Goal: Task Accomplishment & Management: Complete application form

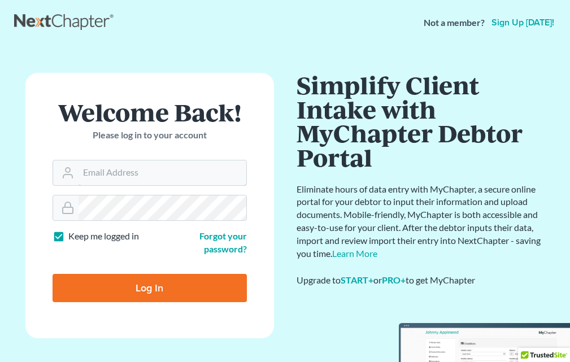
type input "[EMAIL_ADDRESS][DOMAIN_NAME]"
click at [167, 293] on input "Log In" at bounding box center [150, 288] width 194 height 28
type input "Thinking..."
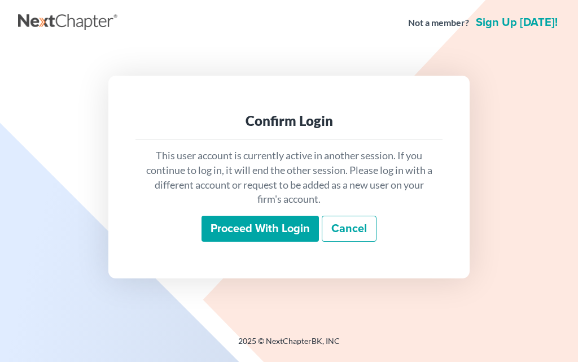
click at [240, 224] on input "Proceed with login" at bounding box center [260, 229] width 117 height 26
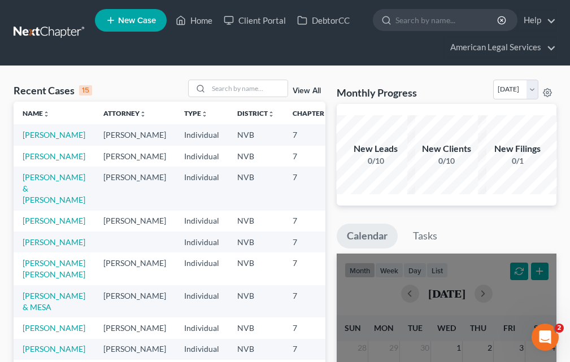
click at [136, 20] on span "New Case" at bounding box center [137, 20] width 38 height 8
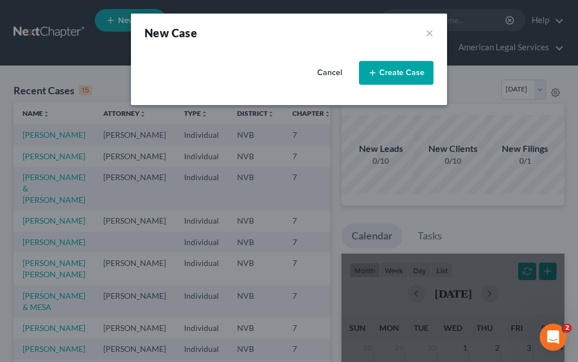
select select "49"
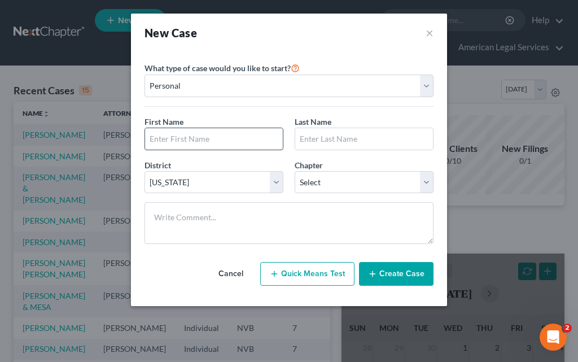
click at [224, 138] on input "text" at bounding box center [214, 138] width 138 height 21
type input "[PERSON_NAME]"
click at [316, 136] on input "text" at bounding box center [364, 138] width 138 height 21
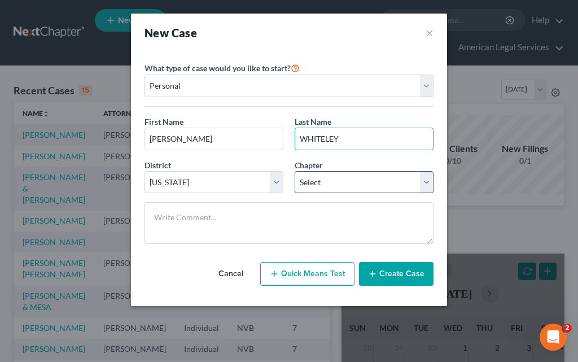
type input "WHITELEY"
click at [423, 179] on select "Select 7 11 12 13" at bounding box center [364, 182] width 139 height 23
select select "0"
click at [295, 171] on select "Select 7 11 12 13" at bounding box center [364, 182] width 139 height 23
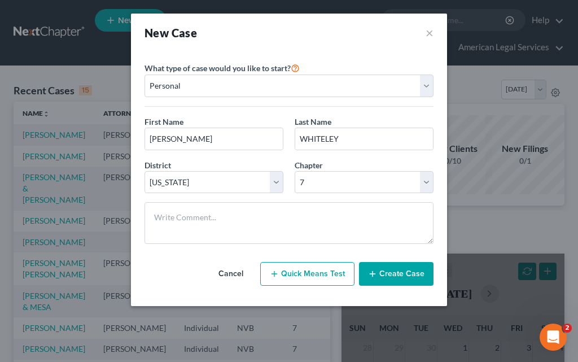
click at [391, 272] on button "Create Case" at bounding box center [396, 274] width 75 height 24
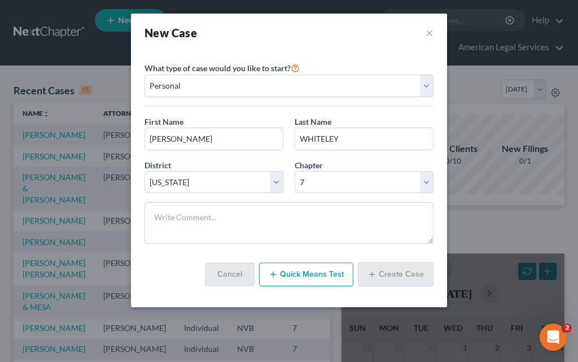
click at [268, 273] on button "Quick Means Test" at bounding box center [306, 275] width 94 height 24
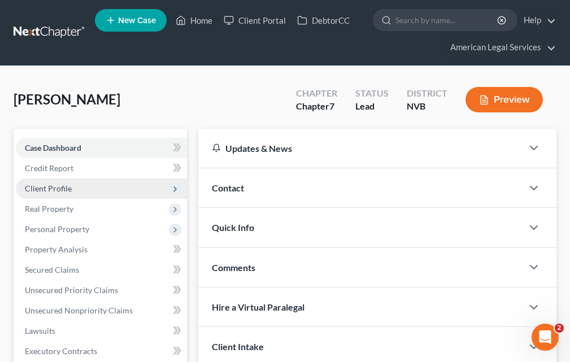
click at [94, 189] on span "Client Profile" at bounding box center [101, 188] width 171 height 20
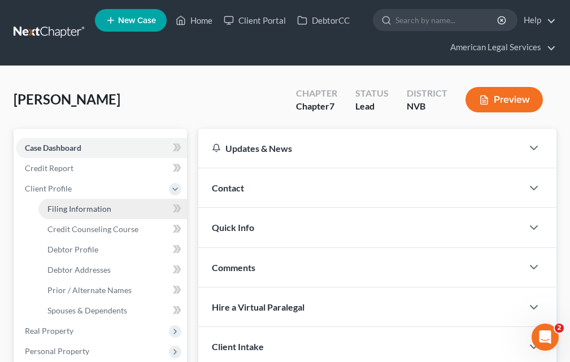
click at [94, 210] on span "Filing Information" at bounding box center [79, 209] width 64 height 10
select select "1"
select select "0"
select select "49"
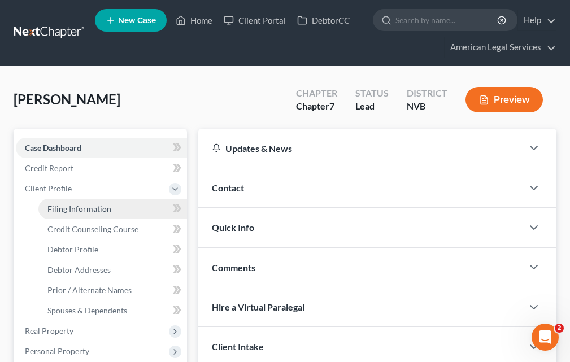
select select "31"
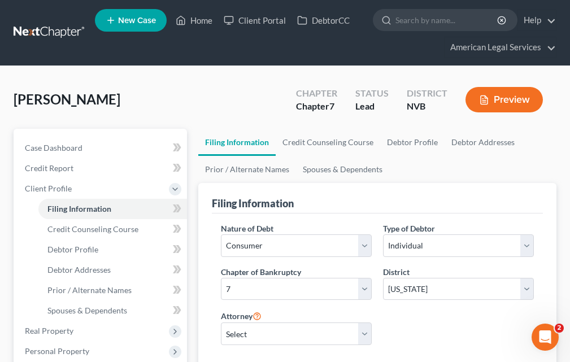
scroll to position [56, 0]
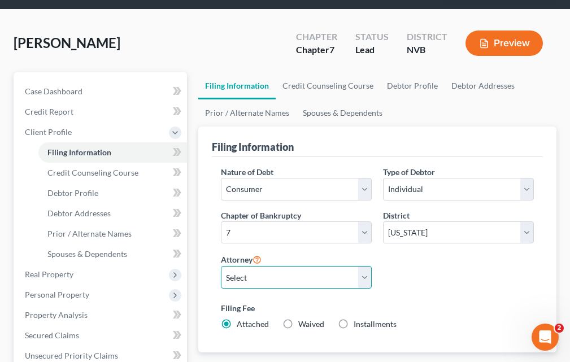
click at [364, 277] on select "Select [PERSON_NAME] - NVB [PERSON_NAME] - NVB" at bounding box center [296, 277] width 151 height 23
select select "0"
click at [221, 266] on select "Select [PERSON_NAME] - NVB [PERSON_NAME] - NVB" at bounding box center [296, 277] width 151 height 23
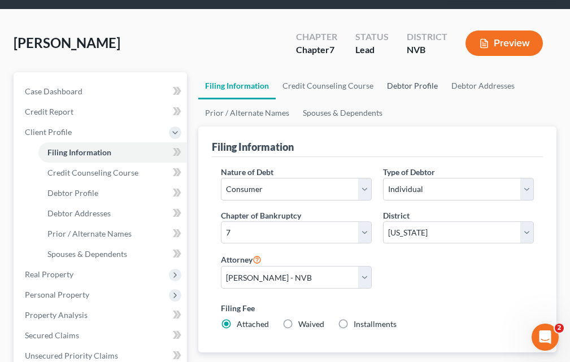
click at [394, 85] on link "Debtor Profile" at bounding box center [412, 85] width 64 height 27
select select "0"
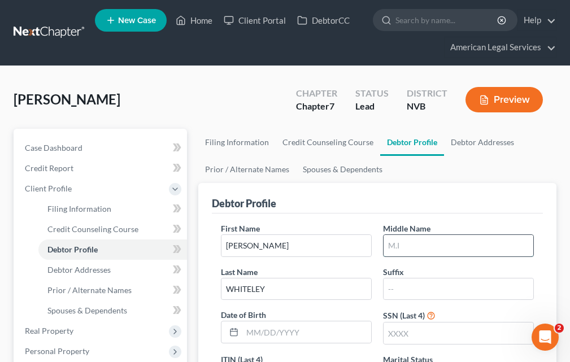
click at [444, 244] on input "text" at bounding box center [458, 245] width 150 height 21
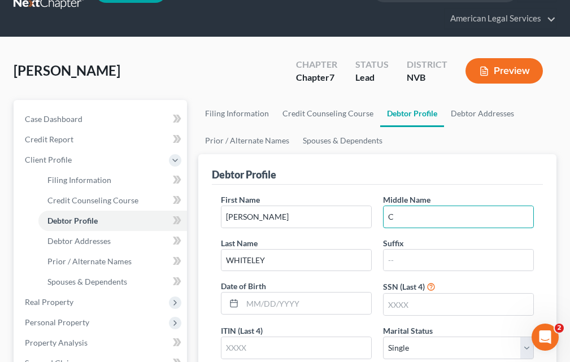
scroll to position [56, 0]
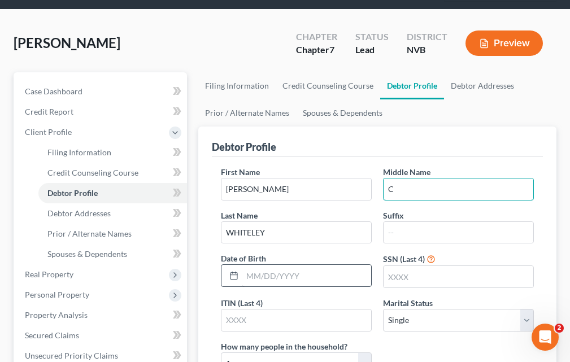
type input "C"
click at [264, 279] on input "text" at bounding box center [306, 275] width 129 height 21
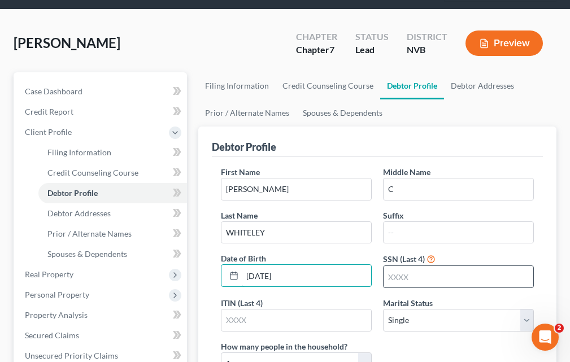
type input "[DATE]"
click at [427, 276] on input "text" at bounding box center [458, 276] width 150 height 21
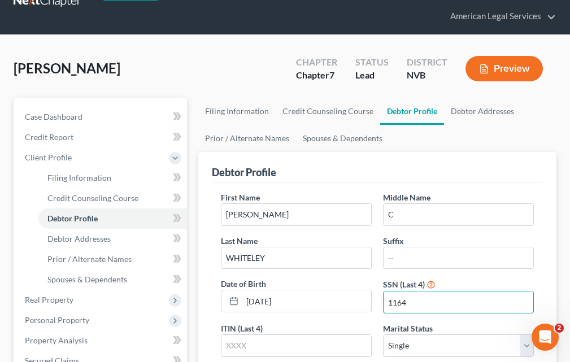
scroll to position [0, 0]
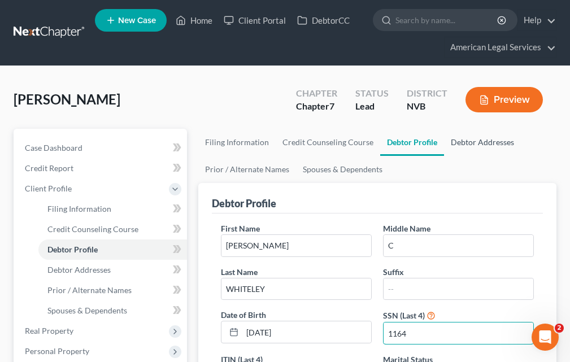
type input "1164"
click at [483, 138] on link "Debtor Addresses" at bounding box center [482, 142] width 77 height 27
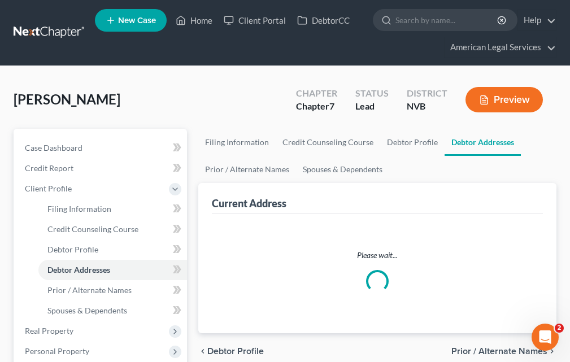
select select "0"
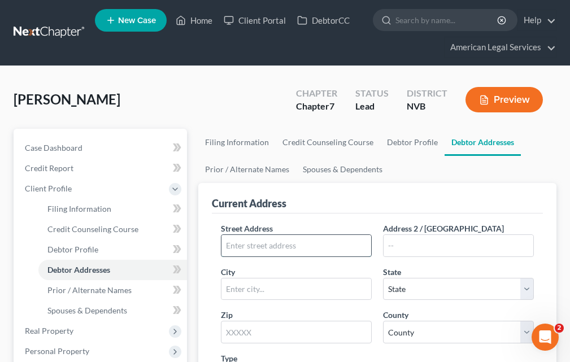
click at [286, 246] on input "text" at bounding box center [296, 245] width 150 height 21
type input "[STREET_ADDRESS][PERSON_NAME]"
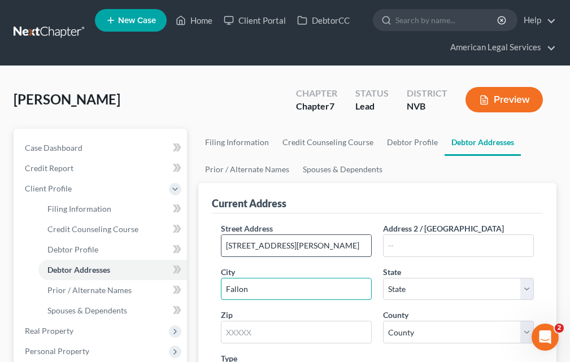
type input "Fallon"
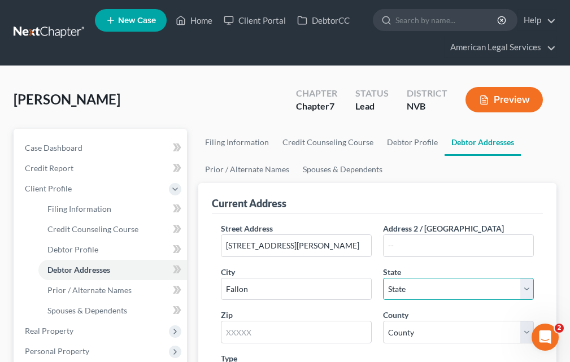
click at [526, 287] on select "State [US_STATE] AK AR AZ CA CO CT DE DC [GEOGRAPHIC_DATA] [GEOGRAPHIC_DATA] GU…" at bounding box center [458, 289] width 151 height 23
select select "31"
click at [383, 278] on select "State [US_STATE] AK AR AZ CA CO CT DE DC [GEOGRAPHIC_DATA] [GEOGRAPHIC_DATA] GU…" at bounding box center [458, 289] width 151 height 23
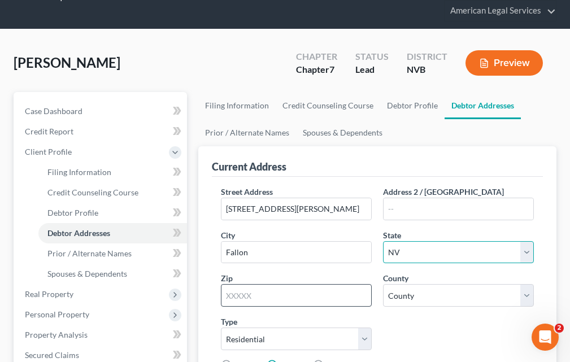
scroll to position [56, 0]
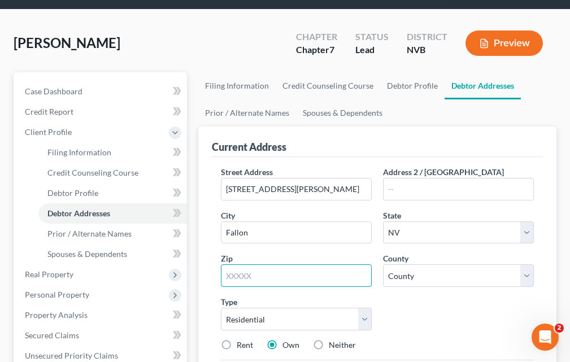
click at [293, 278] on input "text" at bounding box center [296, 275] width 151 height 23
type input "89406"
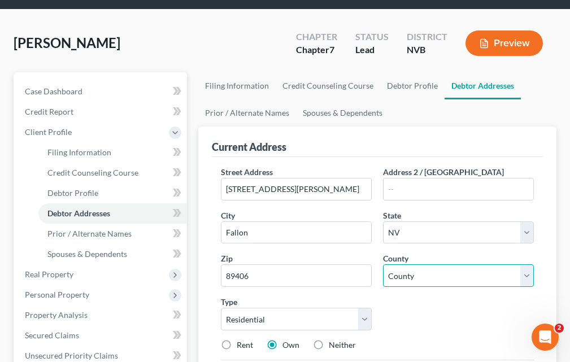
click at [525, 276] on select "County [GEOGRAPHIC_DATA] [GEOGRAPHIC_DATA] [GEOGRAPHIC_DATA] [GEOGRAPHIC_DATA] …" at bounding box center [458, 275] width 151 height 23
select select "1"
click at [383, 264] on select "County [GEOGRAPHIC_DATA] [GEOGRAPHIC_DATA] [GEOGRAPHIC_DATA] [GEOGRAPHIC_DATA] …" at bounding box center [458, 275] width 151 height 23
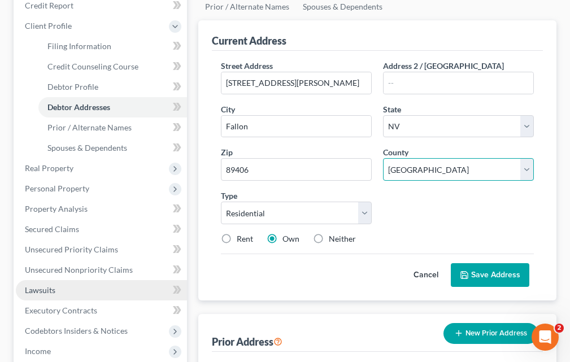
scroll to position [169, 0]
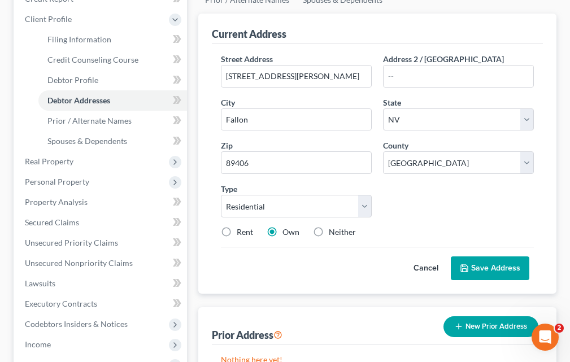
click at [237, 235] on label "Rent" at bounding box center [245, 231] width 16 height 11
click at [241, 234] on input "Rent" at bounding box center [244, 229] width 7 height 7
radio input "true"
click at [487, 266] on button "Save Address" at bounding box center [490, 268] width 78 height 24
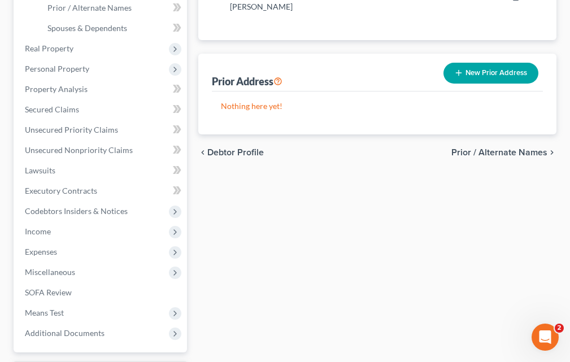
scroll to position [339, 0]
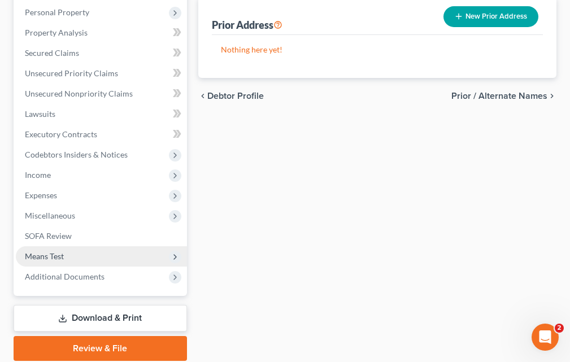
click at [40, 255] on span "Means Test" at bounding box center [44, 256] width 39 height 10
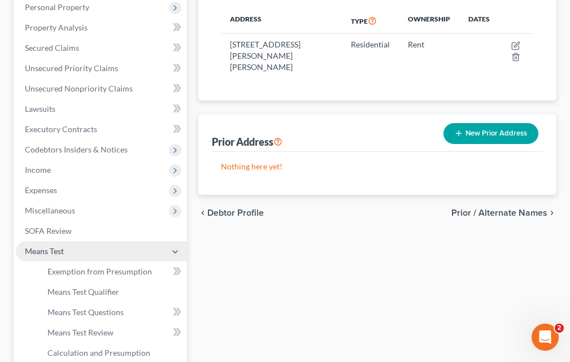
scroll to position [217, 0]
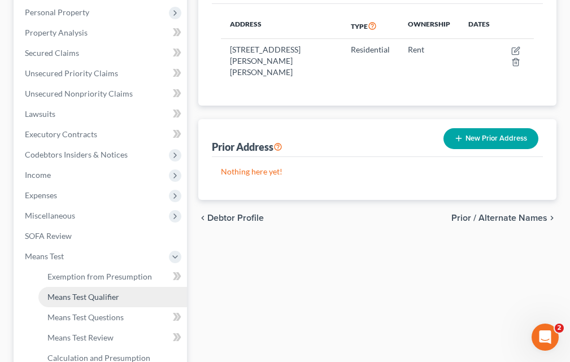
click at [91, 300] on span "Means Test Qualifier" at bounding box center [83, 297] width 72 height 10
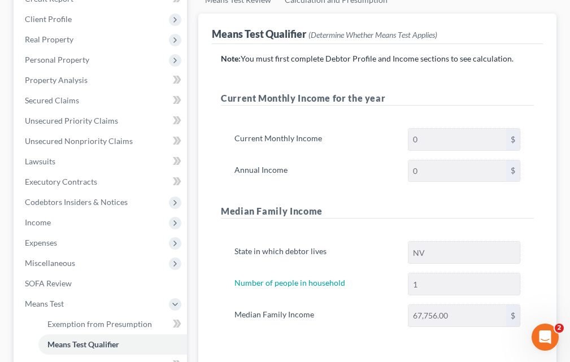
scroll to position [56, 0]
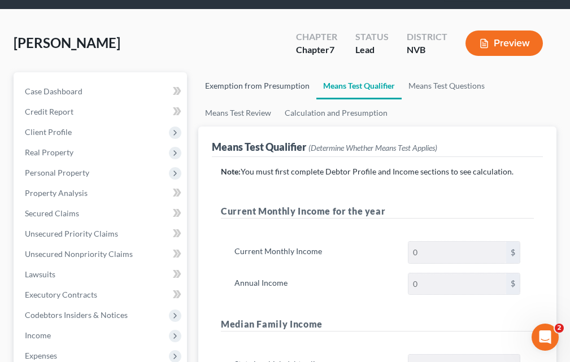
click at [229, 88] on link "Exemption from Presumption" at bounding box center [257, 85] width 118 height 27
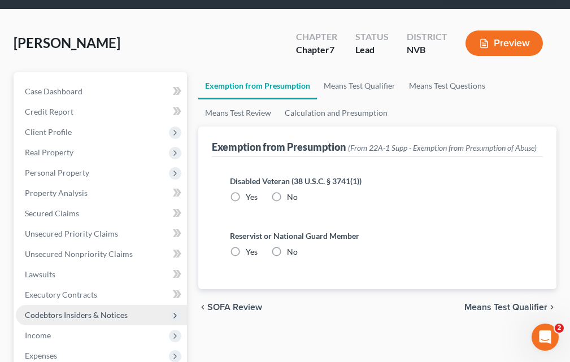
scroll to position [113, 0]
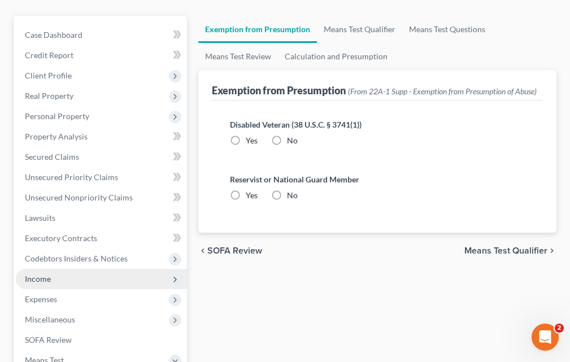
click at [93, 279] on span "Income" at bounding box center [101, 279] width 171 height 20
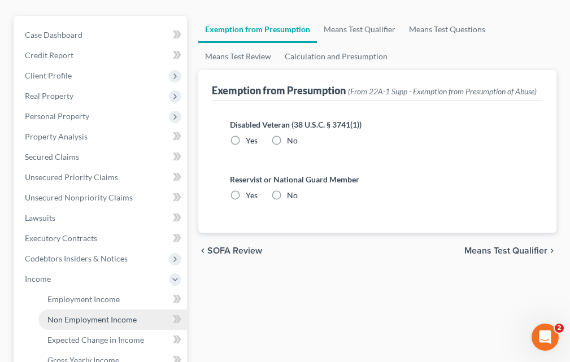
click at [95, 320] on span "Non Employment Income" at bounding box center [91, 319] width 89 height 10
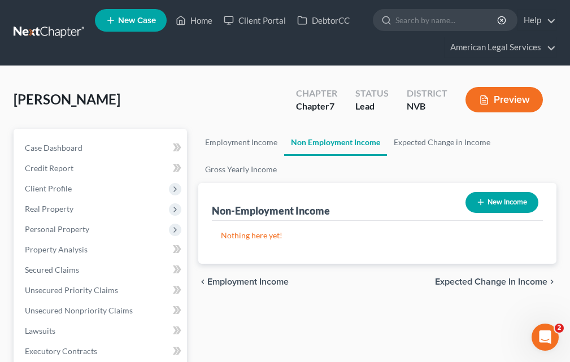
click at [517, 204] on button "New Income" at bounding box center [501, 202] width 73 height 21
select select "0"
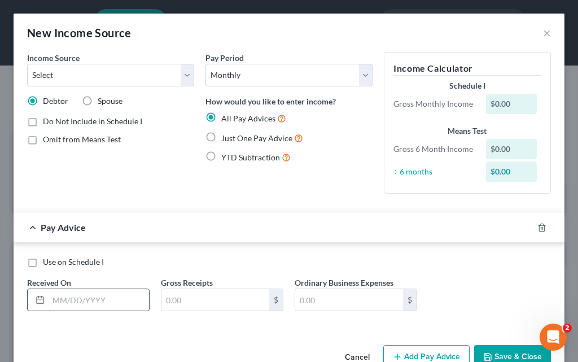
click at [104, 296] on input "text" at bounding box center [99, 299] width 100 height 21
type input "0"
type input "[DATE]"
click at [193, 296] on input "text" at bounding box center [215, 299] width 108 height 21
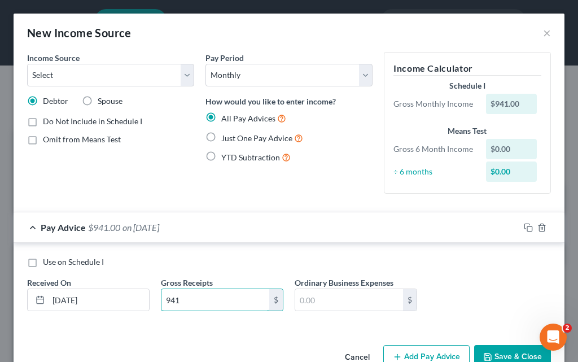
type input "941"
click at [221, 134] on label "Just One Pay Advice" at bounding box center [262, 138] width 82 height 13
click at [226, 134] on input "Just One Pay Advice" at bounding box center [229, 135] width 7 height 7
radio input "true"
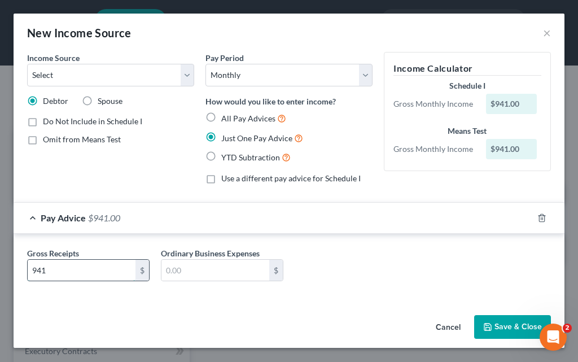
click at [98, 277] on input "941" at bounding box center [82, 270] width 108 height 21
click at [102, 265] on input "941" at bounding box center [82, 270] width 108 height 21
click at [221, 119] on label "All Pay Advices" at bounding box center [253, 118] width 65 height 13
click at [226, 119] on input "All Pay Advices" at bounding box center [229, 115] width 7 height 7
radio input "true"
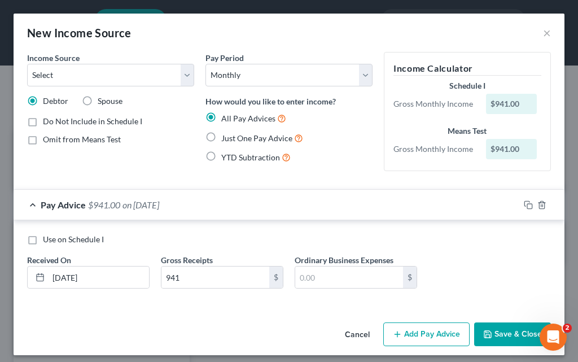
click at [221, 138] on label "Just One Pay Advice" at bounding box center [262, 138] width 82 height 13
click at [226, 138] on input "Just One Pay Advice" at bounding box center [229, 135] width 7 height 7
radio input "true"
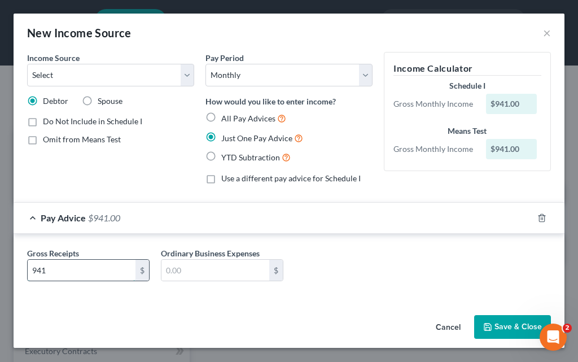
click at [85, 270] on input "941" at bounding box center [82, 270] width 108 height 21
type input "940.73"
click at [504, 323] on button "Save & Close" at bounding box center [512, 327] width 77 height 24
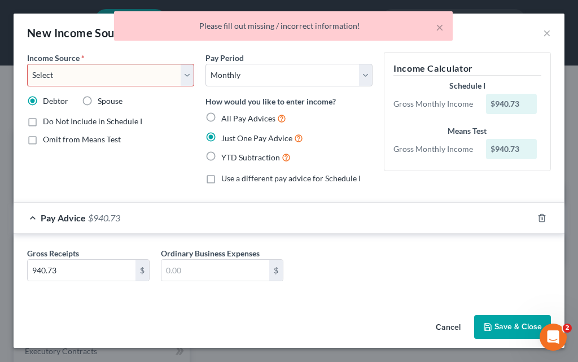
click at [187, 76] on select "Select Unemployment Disability (from employer) Pension Retirement Social Securi…" at bounding box center [110, 75] width 167 height 23
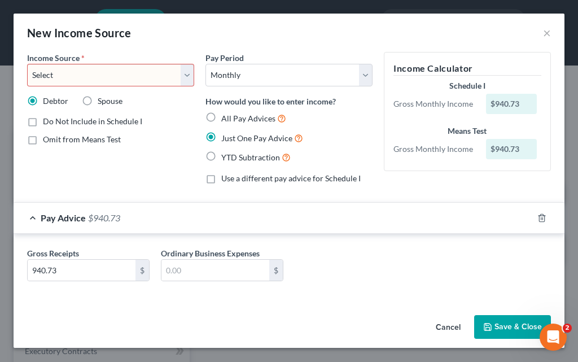
select select "2"
click at [27, 64] on select "Select Unemployment Disability (from employer) Pension Retirement Social Securi…" at bounding box center [110, 75] width 167 height 23
click at [512, 322] on button "Save & Close" at bounding box center [512, 327] width 77 height 24
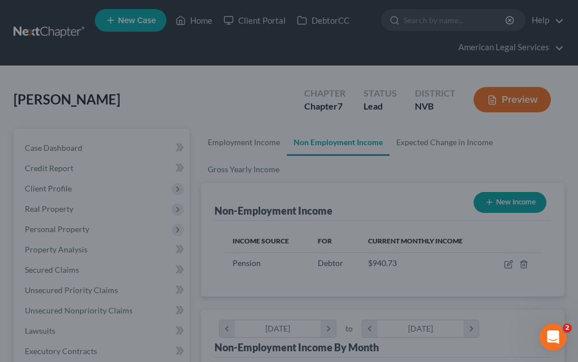
scroll to position [156, 335]
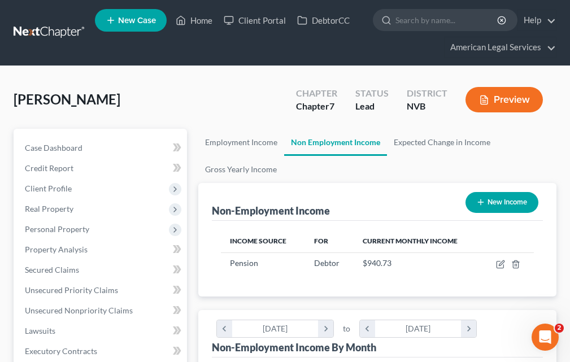
click at [504, 195] on button "New Income" at bounding box center [501, 202] width 73 height 21
select select "0"
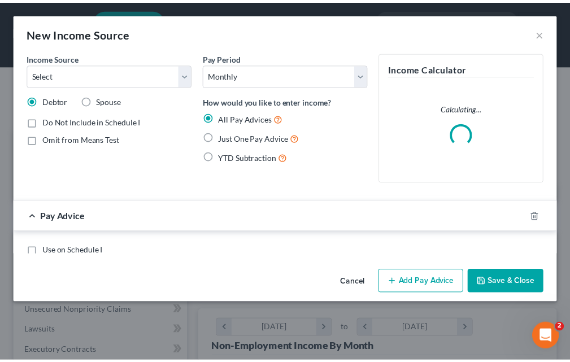
scroll to position [159, 341]
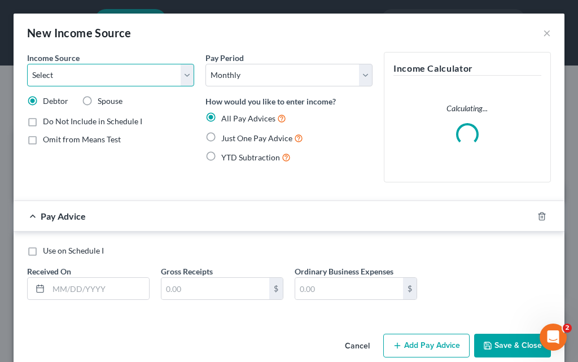
click at [182, 79] on select "Select Unemployment Disability (from employer) Pension Retirement Social Securi…" at bounding box center [110, 75] width 167 height 23
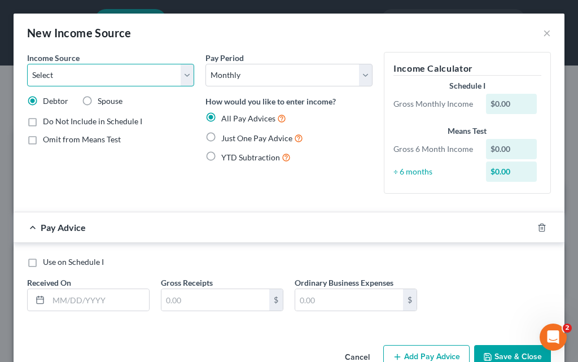
select select "12"
click at [27, 64] on select "Select Unemployment Disability (from employer) Pension Retirement Social Securi…" at bounding box center [110, 75] width 167 height 23
click at [184, 76] on select "Select Unemployment Disability (from employer) Pension Retirement Social Securi…" at bounding box center [110, 75] width 167 height 23
click at [27, 64] on select "Select Unemployment Disability (from employer) Pension Retirement Social Securi…" at bounding box center [110, 75] width 167 height 23
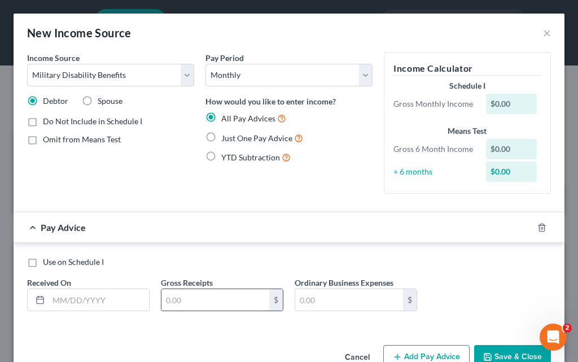
click at [194, 295] on input "text" at bounding box center [215, 299] width 108 height 21
type input "1,653.07"
click at [221, 136] on label "Just One Pay Advice" at bounding box center [262, 138] width 82 height 13
click at [226, 136] on input "Just One Pay Advice" at bounding box center [229, 135] width 7 height 7
radio input "true"
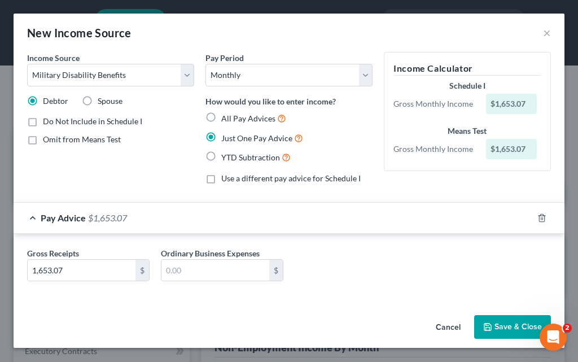
click at [512, 325] on button "Save & Close" at bounding box center [512, 327] width 77 height 24
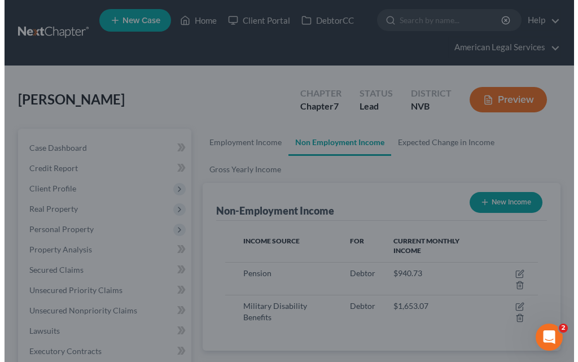
scroll to position [564434, 564255]
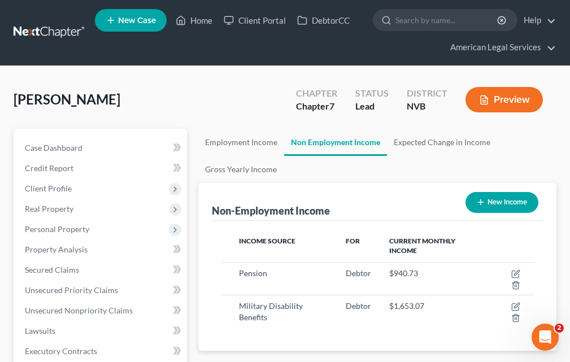
click at [523, 195] on button "New Income" at bounding box center [501, 202] width 73 height 21
select select "0"
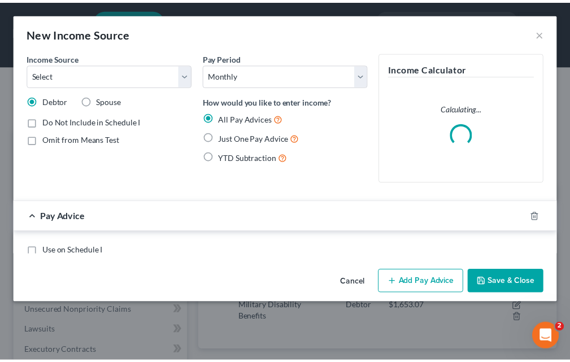
scroll to position [159, 341]
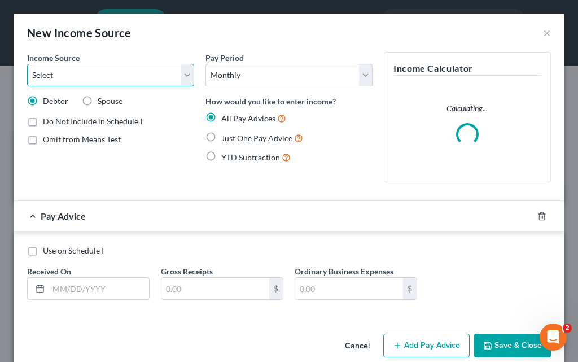
click at [179, 75] on select "Select Unemployment Disability (from employer) Pension Retirement Social Securi…" at bounding box center [110, 75] width 167 height 23
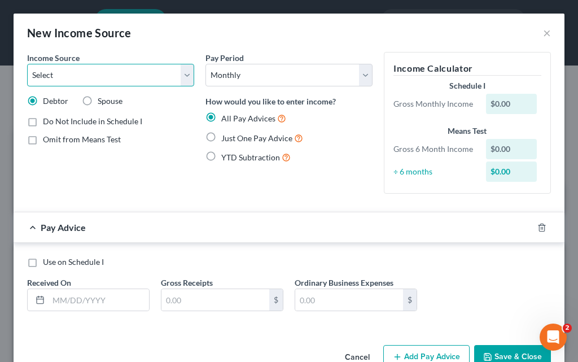
select select "4"
click at [27, 64] on select "Select Unemployment Disability (from employer) Pension Retirement Social Securi…" at bounding box center [110, 75] width 167 height 23
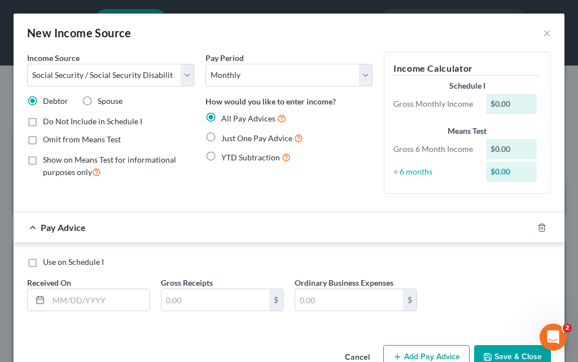
click at [43, 160] on label "Show on Means Test for informational purposes only" at bounding box center [118, 166] width 151 height 24
click at [47, 160] on input "Show on Means Test for informational purposes only" at bounding box center [50, 157] width 7 height 7
checkbox input "true"
click at [43, 142] on label "Omit from Means Test" at bounding box center [82, 139] width 78 height 11
click at [47, 141] on input "Omit from Means Test" at bounding box center [50, 137] width 7 height 7
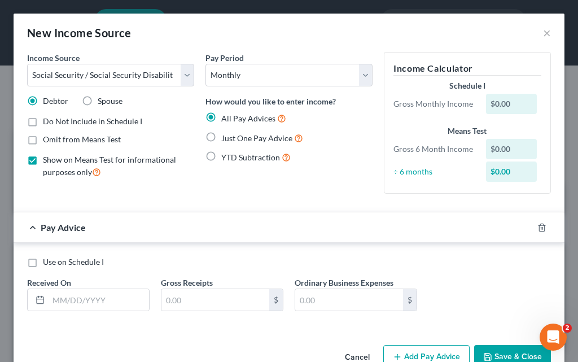
checkbox input "true"
click at [43, 160] on label "Show on Means Test for informational purposes only" at bounding box center [118, 166] width 151 height 24
click at [47, 160] on input "Show on Means Test for informational purposes only" at bounding box center [50, 157] width 7 height 7
checkbox input "false"
click at [185, 309] on input "text" at bounding box center [215, 299] width 108 height 21
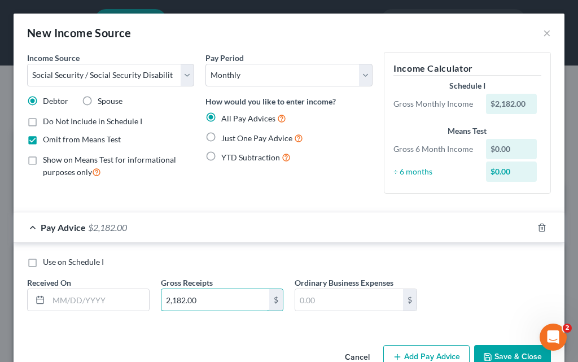
type input "2,182.00"
click at [221, 137] on label "Just One Pay Advice" at bounding box center [262, 138] width 82 height 13
click at [226, 137] on input "Just One Pay Advice" at bounding box center [229, 135] width 7 height 7
radio input "true"
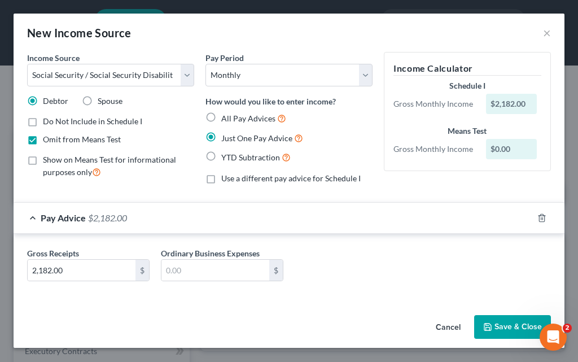
click at [514, 325] on button "Save & Close" at bounding box center [512, 327] width 77 height 24
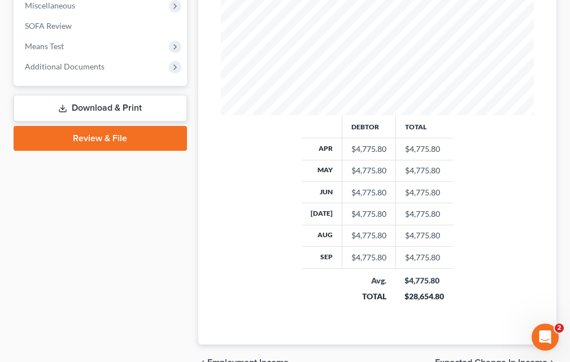
scroll to position [452, 0]
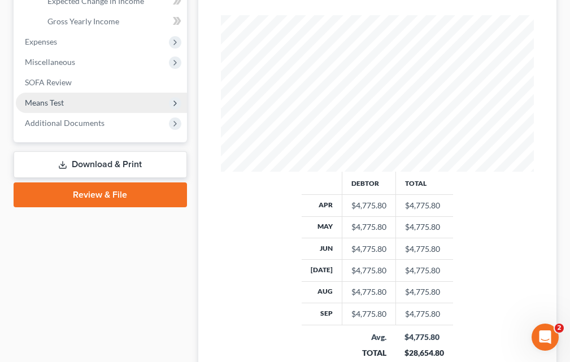
click at [61, 100] on span "Means Test" at bounding box center [44, 103] width 39 height 10
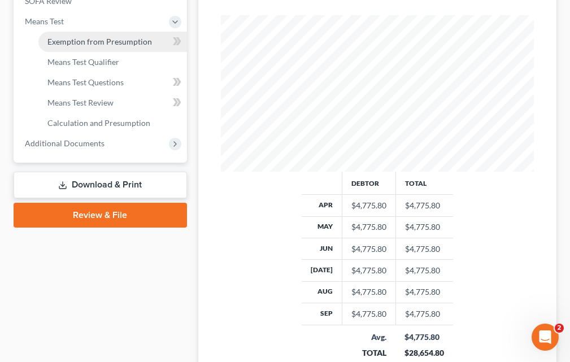
click at [104, 43] on span "Exemption from Presumption" at bounding box center [99, 42] width 104 height 10
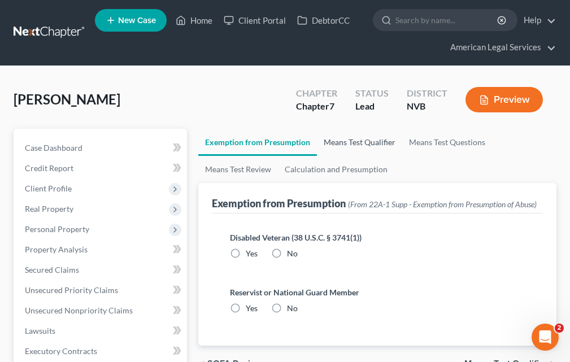
click at [340, 139] on link "Means Test Qualifier" at bounding box center [359, 142] width 85 height 27
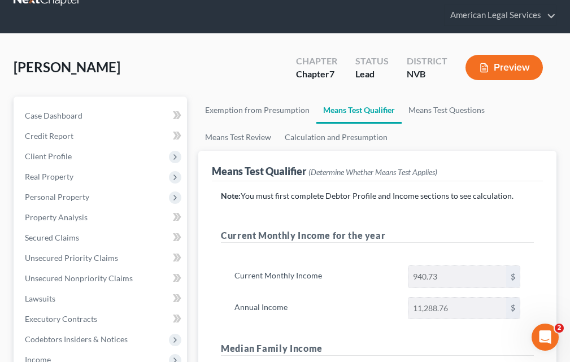
scroll to position [21, 0]
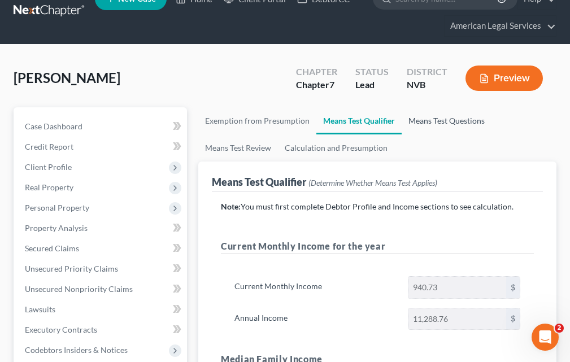
click at [440, 116] on link "Means Test Questions" at bounding box center [446, 120] width 90 height 27
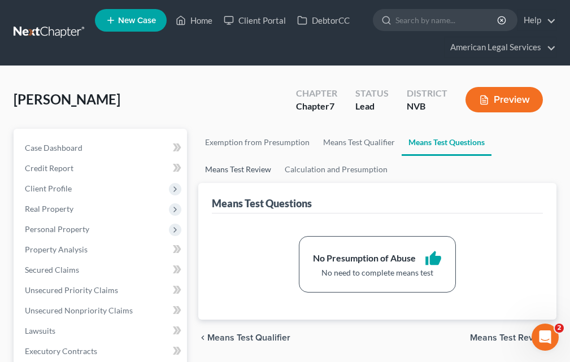
click at [240, 172] on link "Means Test Review" at bounding box center [238, 169] width 80 height 27
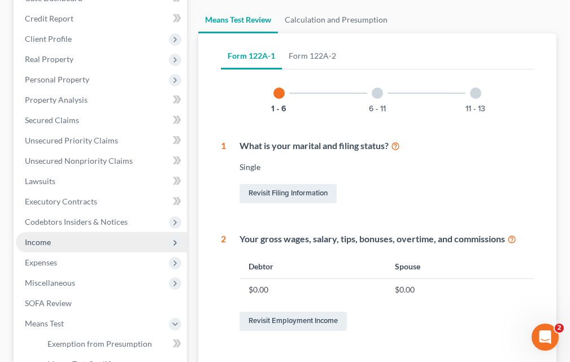
scroll to position [169, 0]
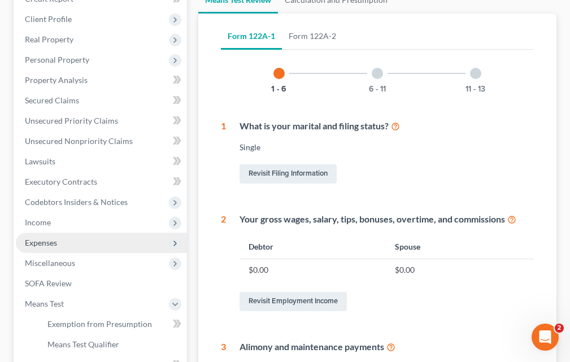
click at [50, 245] on span "Expenses" at bounding box center [41, 243] width 32 height 10
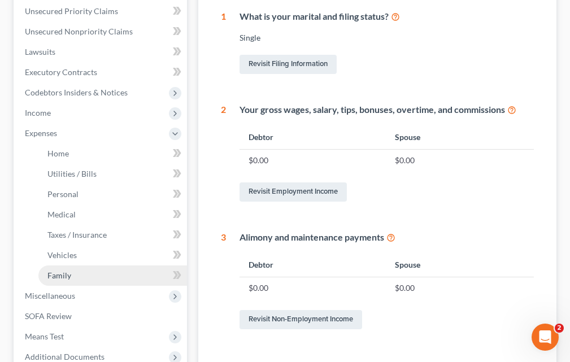
scroll to position [282, 0]
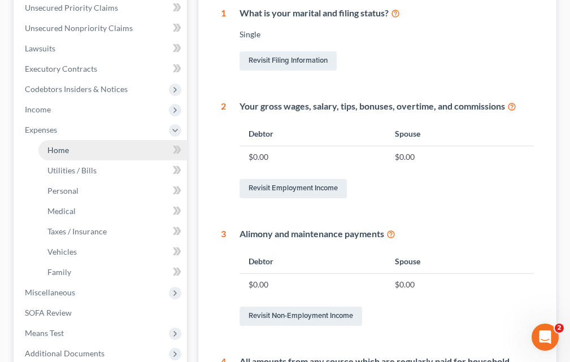
click at [80, 142] on link "Home" at bounding box center [112, 150] width 148 height 20
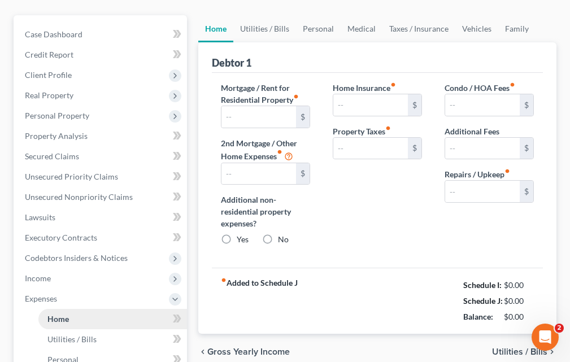
type input "0.00"
radio input "true"
type input "0.00"
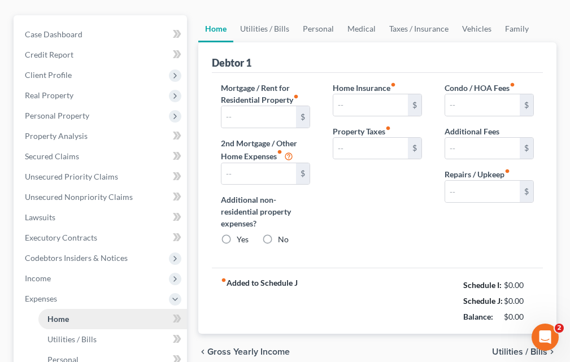
type input "0.00"
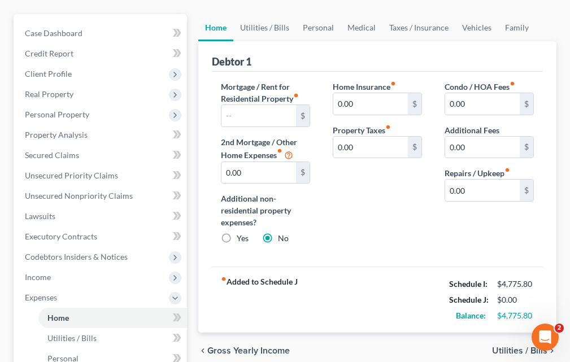
scroll to position [113, 0]
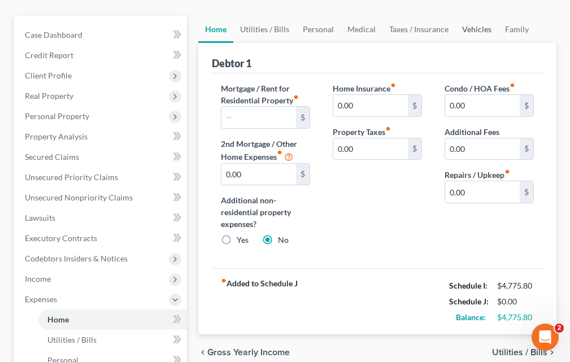
click at [477, 24] on link "Vehicles" at bounding box center [476, 29] width 43 height 27
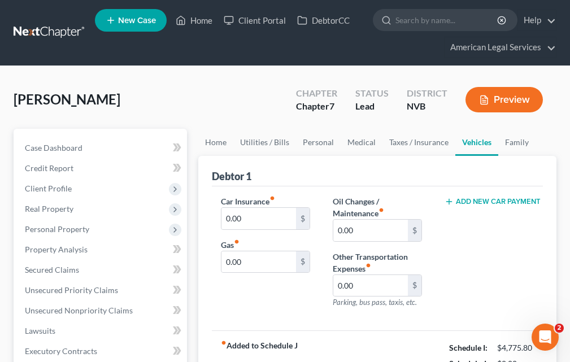
click at [486, 200] on button "Add New Car Payment" at bounding box center [488, 201] width 89 height 9
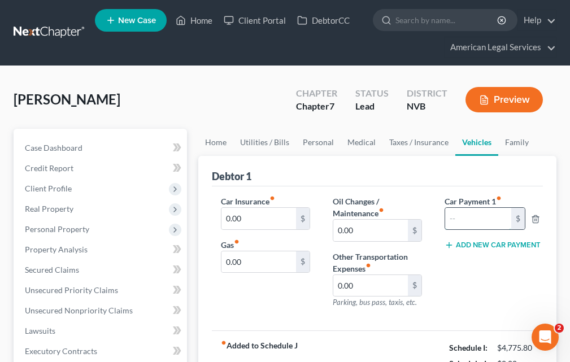
click at [489, 222] on input "text" at bounding box center [478, 218] width 66 height 21
type input "850.00"
click at [263, 221] on input "0.00" at bounding box center [258, 218] width 75 height 21
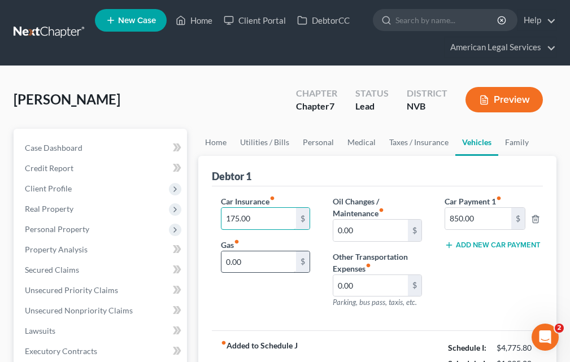
type input "175.00"
click at [246, 268] on input "0.00" at bounding box center [258, 261] width 75 height 21
type input "100.00"
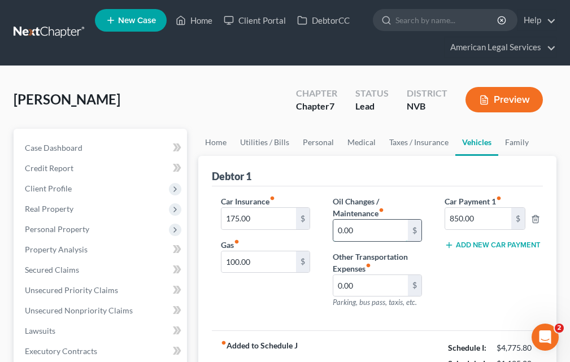
type input "4"
type input "80.00"
click at [291, 303] on div "Car Insurance fiber_manual_record 175.00 $ Gas fiber_manual_record 100.00 $" at bounding box center [265, 256] width 112 height 122
click at [216, 140] on link "Home" at bounding box center [215, 142] width 35 height 27
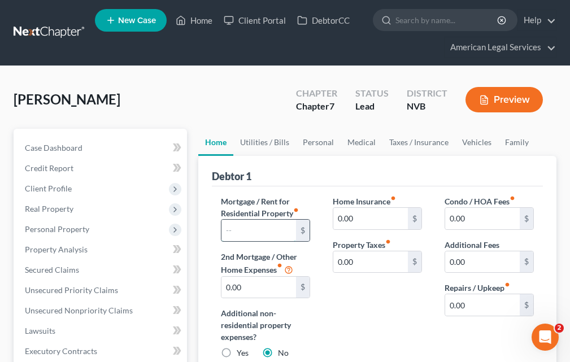
click at [249, 230] on input "text" at bounding box center [258, 230] width 75 height 21
type input "700.00"
click at [346, 320] on div "Home Insurance fiber_manual_record 0.00 $ Property Taxes fiber_manual_record 0.…" at bounding box center [377, 281] width 112 height 173
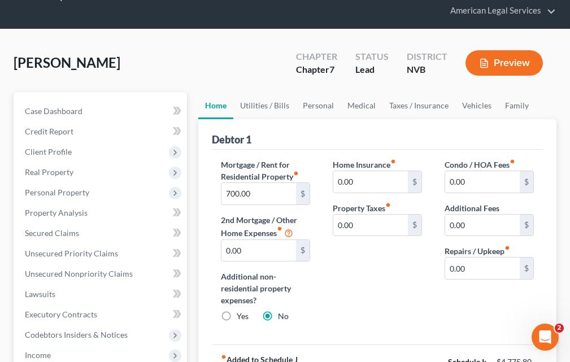
scroll to position [56, 0]
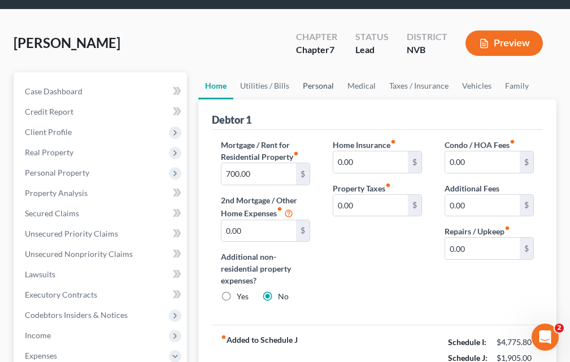
click at [314, 84] on link "Personal" at bounding box center [318, 85] width 45 height 27
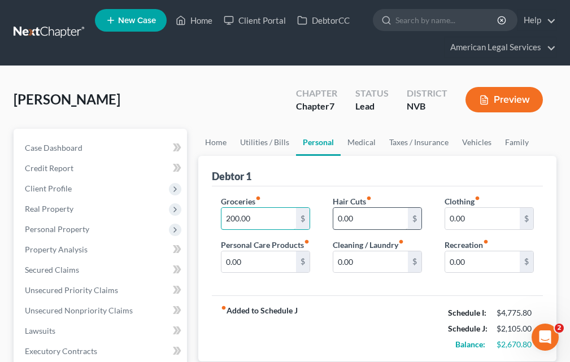
type input "200.00"
click at [358, 217] on input "0.00" at bounding box center [370, 218] width 75 height 21
type input "100.00"
click at [479, 223] on input "0.00" at bounding box center [482, 218] width 75 height 21
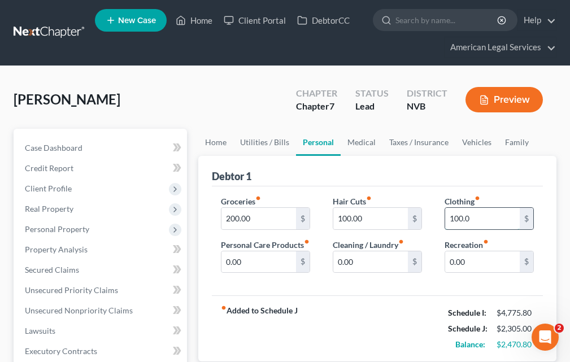
type input "100.00"
click at [488, 263] on input "0.00" at bounding box center [482, 261] width 75 height 21
type input "200.00"
click at [265, 270] on input "0.00" at bounding box center [258, 261] width 75 height 21
click at [376, 254] on input "0.00" at bounding box center [370, 261] width 75 height 21
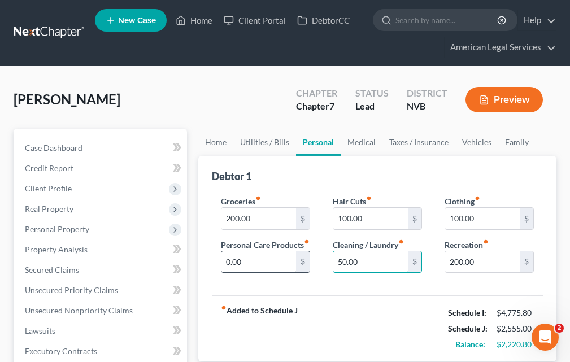
type input "50.00"
click at [261, 273] on input "0.00" at bounding box center [258, 261] width 75 height 21
type input "1"
type input "60.00"
click at [404, 317] on div "fiber_manual_record Added to Schedule J Schedule I: $4,775.80 Schedule J: $2,61…" at bounding box center [377, 328] width 331 height 66
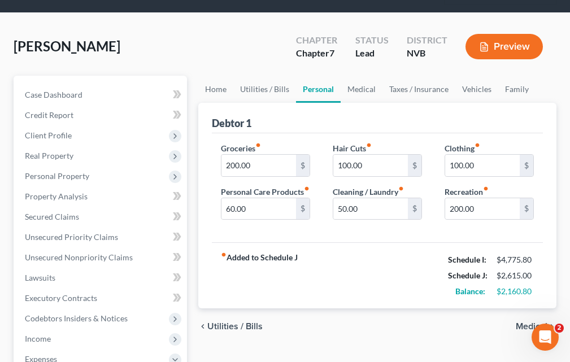
scroll to position [113, 0]
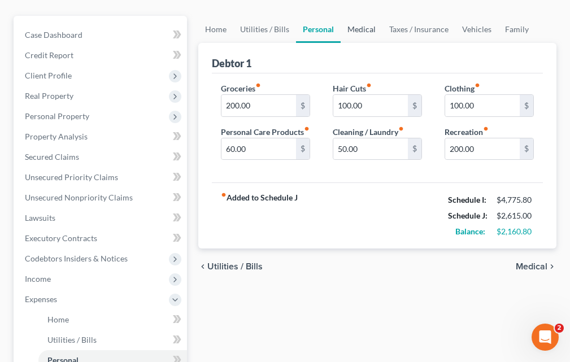
click at [356, 23] on link "Medical" at bounding box center [361, 29] width 42 height 27
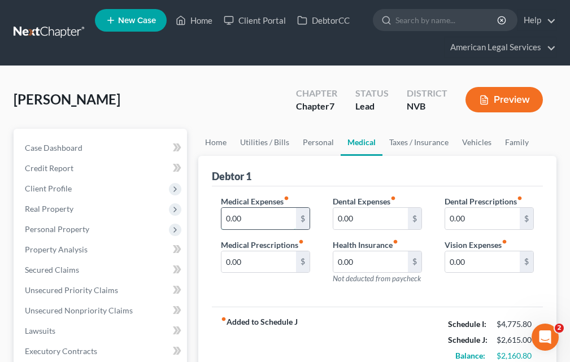
click at [262, 219] on input "0.00" at bounding box center [258, 218] width 75 height 21
click at [365, 264] on input "0.00" at bounding box center [370, 261] width 75 height 21
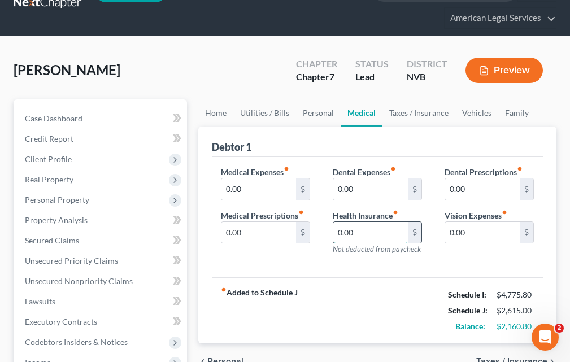
scroll to position [56, 0]
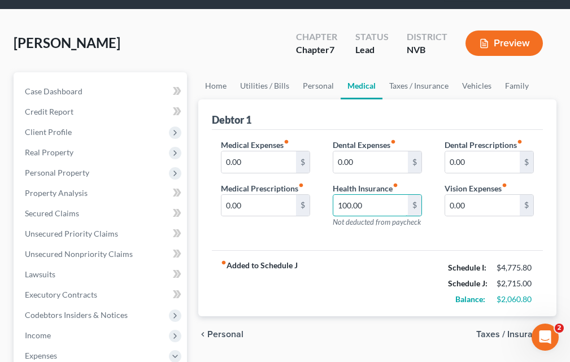
type input "100.00"
click at [382, 238] on div "Medical Expenses fiber_manual_record 0.00 $ Medical Prescriptions fiber_manual_…" at bounding box center [377, 190] width 331 height 121
click at [405, 81] on link "Taxes / Insurance" at bounding box center [418, 85] width 73 height 27
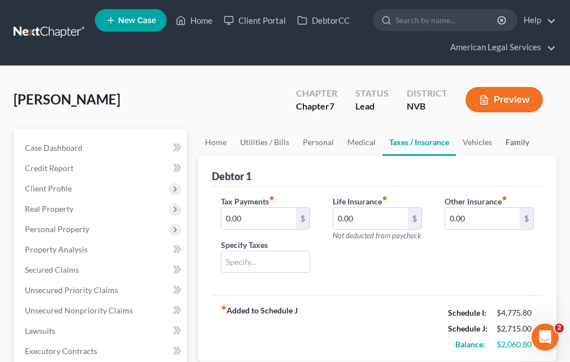
click at [514, 138] on link "Family" at bounding box center [517, 142] width 37 height 27
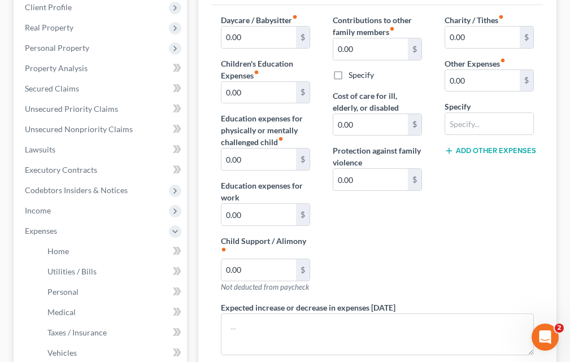
scroll to position [169, 0]
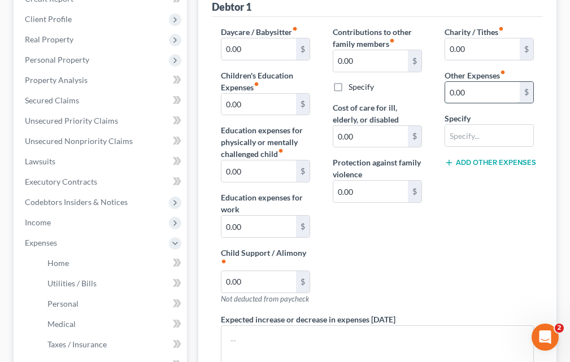
click at [497, 95] on input "0.00" at bounding box center [482, 92] width 75 height 21
type input "150.00"
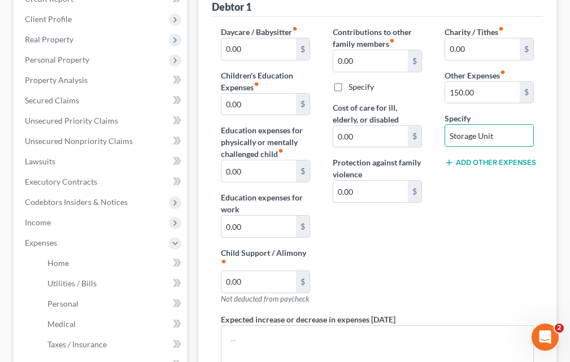
type input "Storage Unit"
click at [488, 260] on div "Charity / Tithes fiber_manual_record 0.00 $ Other Expenses fiber_manual_record …" at bounding box center [489, 169] width 112 height 287
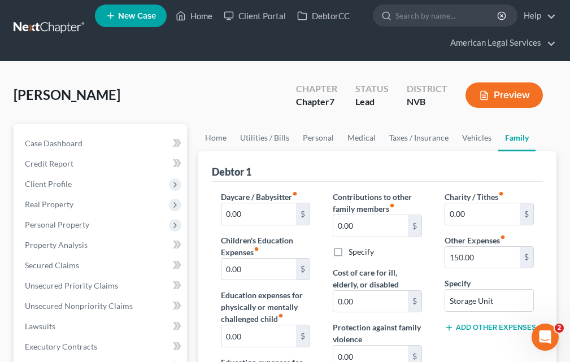
scroll to position [0, 0]
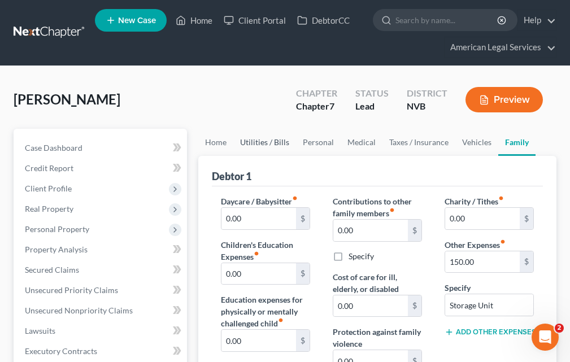
click at [274, 138] on link "Utilities / Bills" at bounding box center [264, 142] width 63 height 27
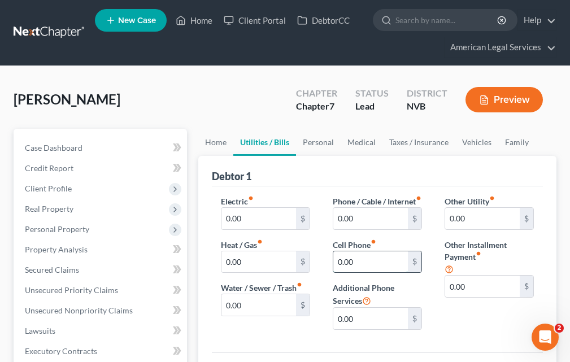
click at [380, 266] on input "0.00" at bounding box center [370, 261] width 75 height 21
type input "400.00"
click at [490, 333] on div "Other Utility fiber_manual_record 0.00 $ Other Installment Payment fiber_manual…" at bounding box center [489, 266] width 112 height 143
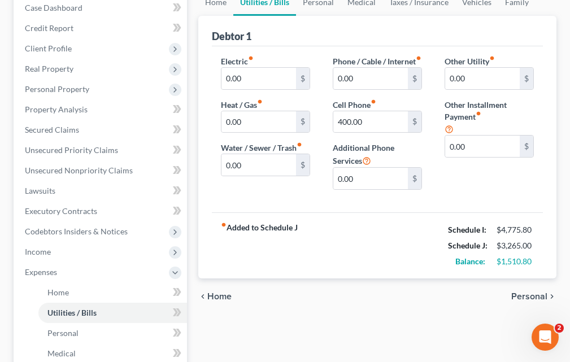
scroll to position [113, 0]
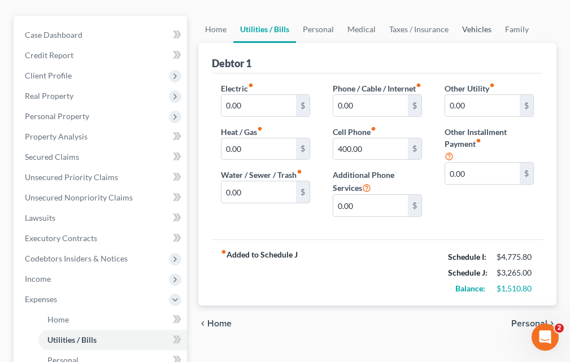
click at [474, 27] on link "Vehicles" at bounding box center [476, 29] width 43 height 27
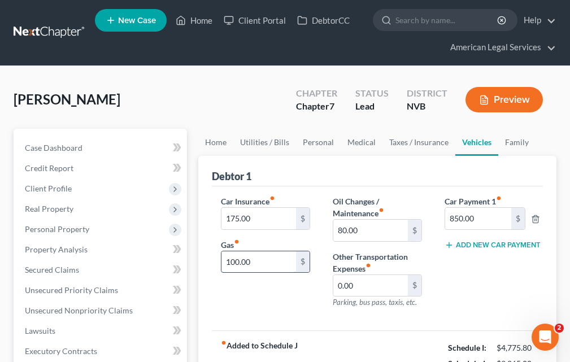
click at [230, 263] on input "100.00" at bounding box center [258, 261] width 75 height 21
type input "200.00"
click at [218, 301] on div "Car Insurance fiber_manual_record 175.00 $ Gas fiber_manual_record 200.00 $" at bounding box center [265, 256] width 112 height 122
click at [405, 140] on link "Taxes / Insurance" at bounding box center [418, 142] width 73 height 27
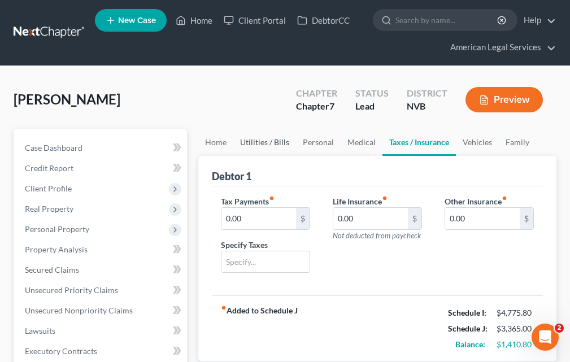
click at [264, 145] on link "Utilities / Bills" at bounding box center [264, 142] width 63 height 27
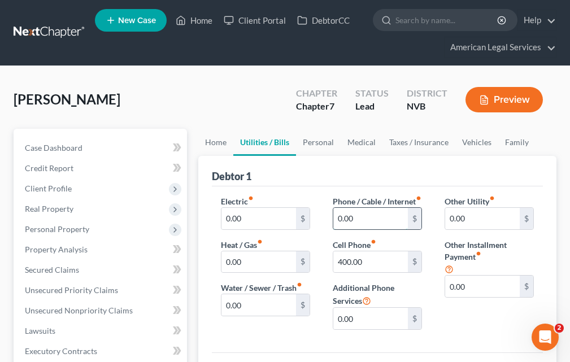
click at [351, 229] on input "0.00" at bounding box center [370, 218] width 75 height 21
type input "100.00"
click at [313, 177] on div "Debtor 1" at bounding box center [377, 171] width 331 height 30
click at [218, 136] on link "Home" at bounding box center [215, 142] width 35 height 27
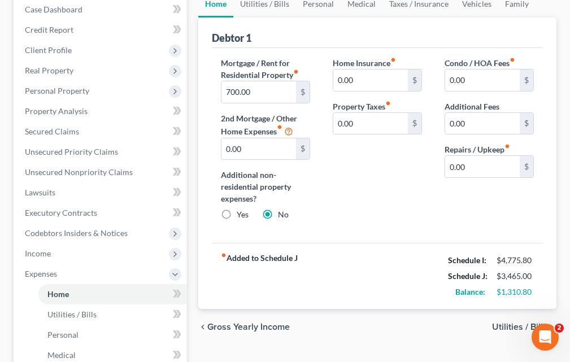
scroll to position [113, 0]
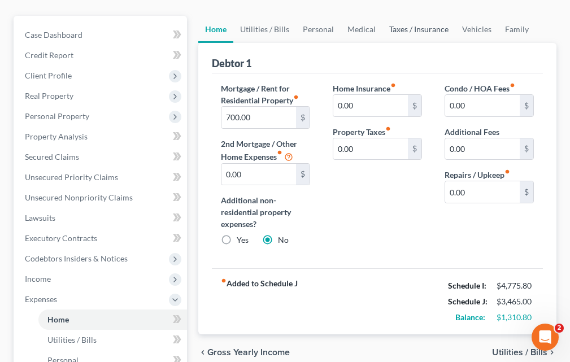
click at [404, 26] on link "Taxes / Insurance" at bounding box center [418, 29] width 73 height 27
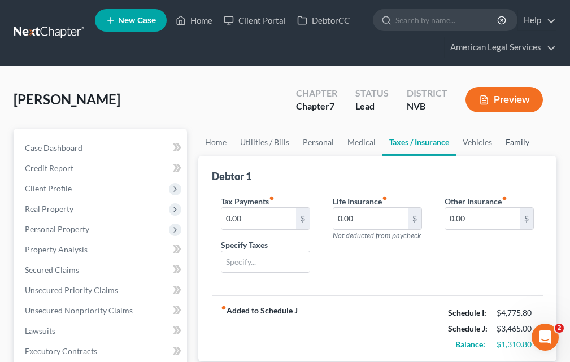
click at [525, 143] on link "Family" at bounding box center [517, 142] width 37 height 27
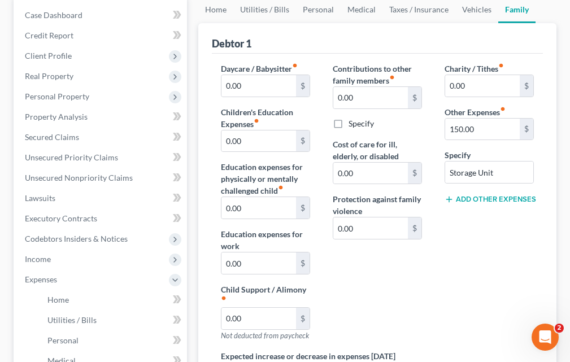
scroll to position [113, 0]
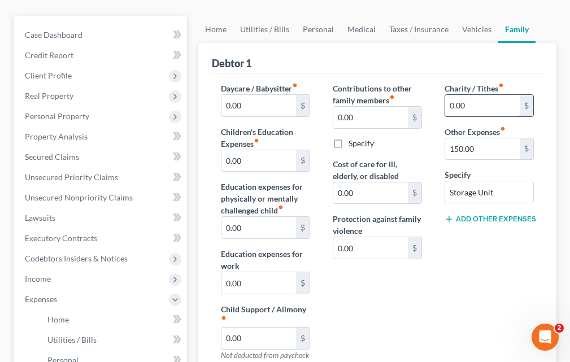
click at [480, 102] on input "0.00" at bounding box center [482, 105] width 75 height 21
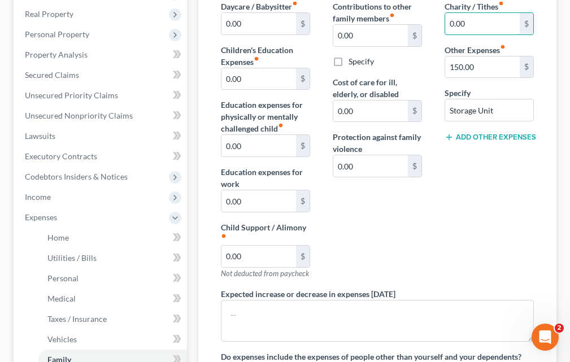
scroll to position [175, 0]
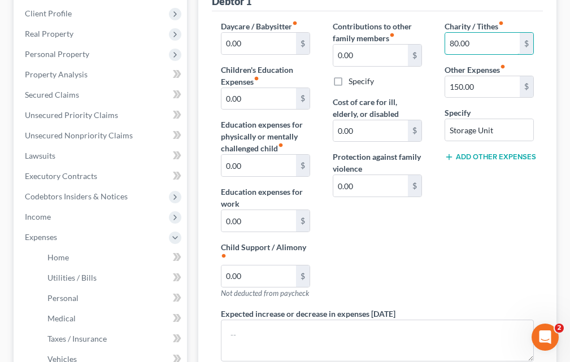
type input "80.00"
click at [439, 220] on div "Charity / Tithes fiber_manual_record 80.00 $ Other Expenses fiber_manual_record…" at bounding box center [489, 163] width 112 height 287
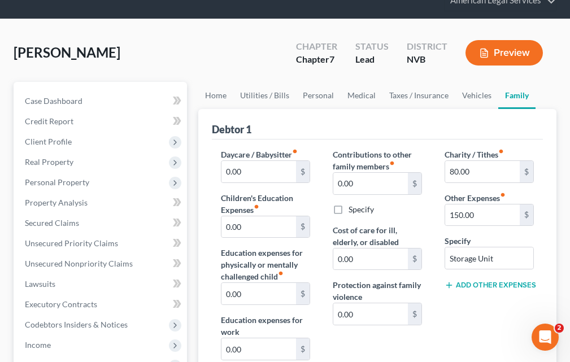
scroll to position [6, 0]
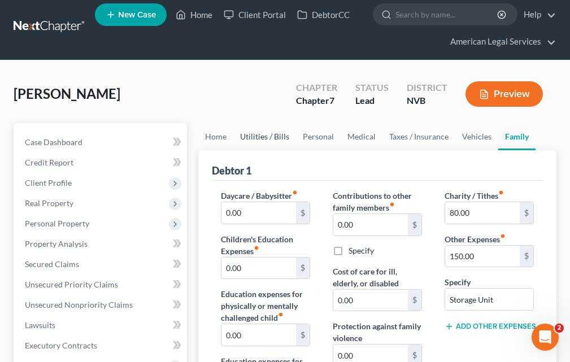
click at [269, 137] on link "Utilities / Bills" at bounding box center [264, 136] width 63 height 27
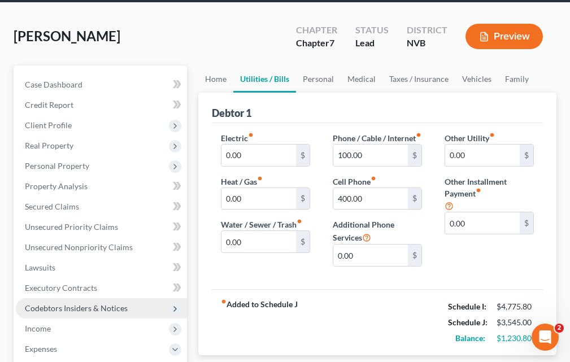
scroll to position [113, 0]
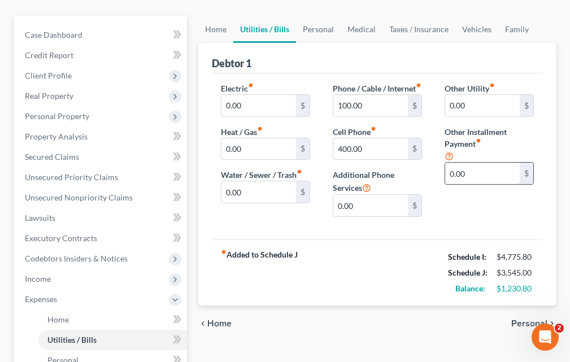
click at [479, 173] on input "0.00" at bounding box center [482, 173] width 75 height 21
type input "46.00"
click at [470, 210] on input "text" at bounding box center [489, 204] width 88 height 21
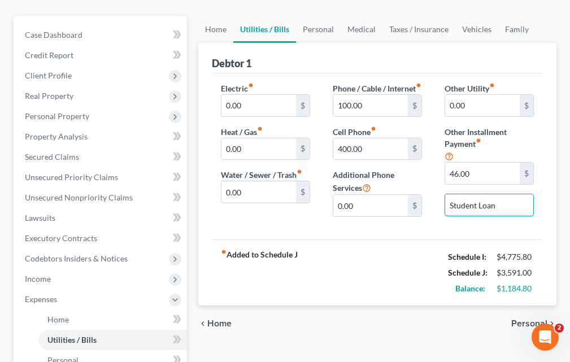
type input "Student Loan"
click at [420, 277] on div "fiber_manual_record Added to Schedule J Schedule I: $4,775.80 Schedule J: $3,59…" at bounding box center [377, 272] width 331 height 66
click at [215, 28] on link "Home" at bounding box center [215, 29] width 35 height 27
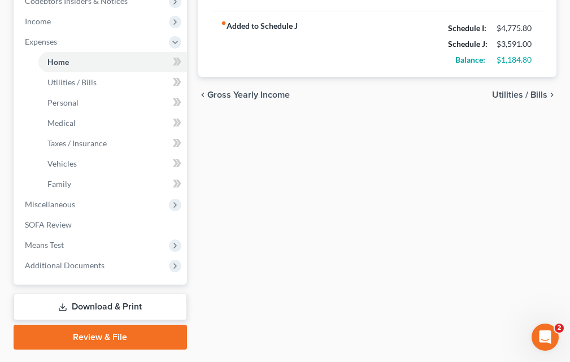
scroll to position [344, 0]
